Goal: Find specific page/section: Find specific page/section

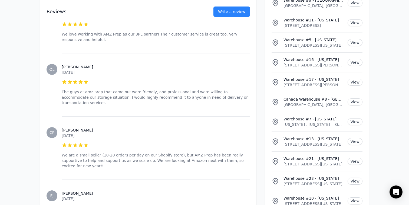
scroll to position [4013, 0]
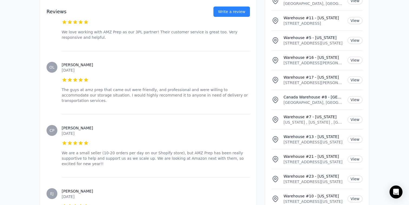
drag, startPoint x: 284, startPoint y: 109, endPoint x: 342, endPoint y: 110, distance: 57.7
copy p "[STREET_ADDRESS][PERSON_NAME]"
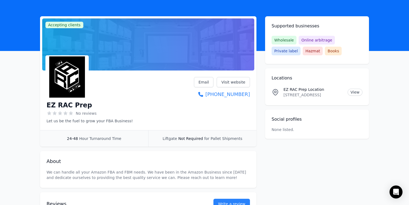
scroll to position [19, 0]
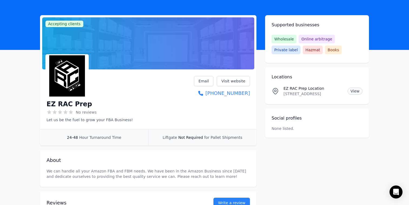
click at [357, 94] on link "View" at bounding box center [355, 90] width 15 height 7
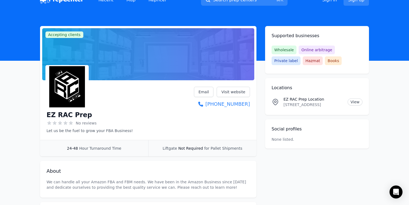
scroll to position [0, 0]
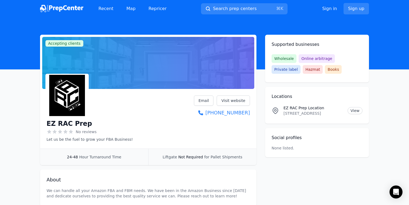
drag, startPoint x: 283, startPoint y: 113, endPoint x: 345, endPoint y: 115, distance: 61.8
click at [345, 115] on div "EZ RAC Prep Location 7931 E Pecos Rd, STE 202, Mesa, AZ, 85212, US View" at bounding box center [317, 110] width 91 height 11
copy p "7931 E Pecos Rd, STE 202, Mesa, A"
